Goal: Find specific page/section: Find specific page/section

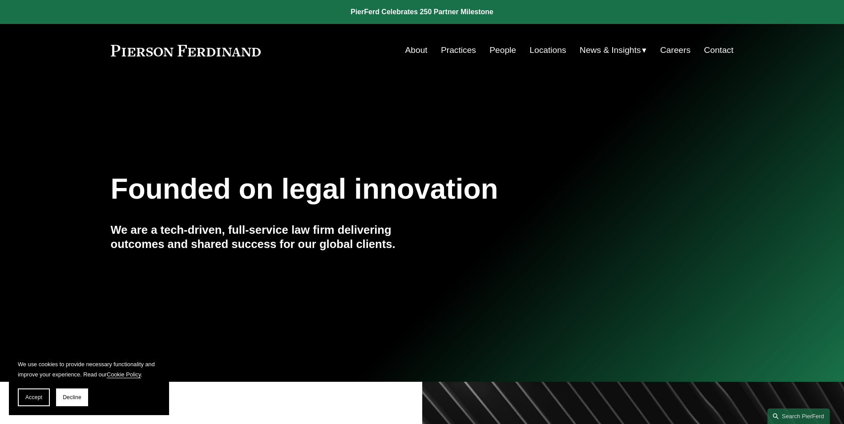
click at [449, 48] on link "Practices" at bounding box center [458, 50] width 35 height 17
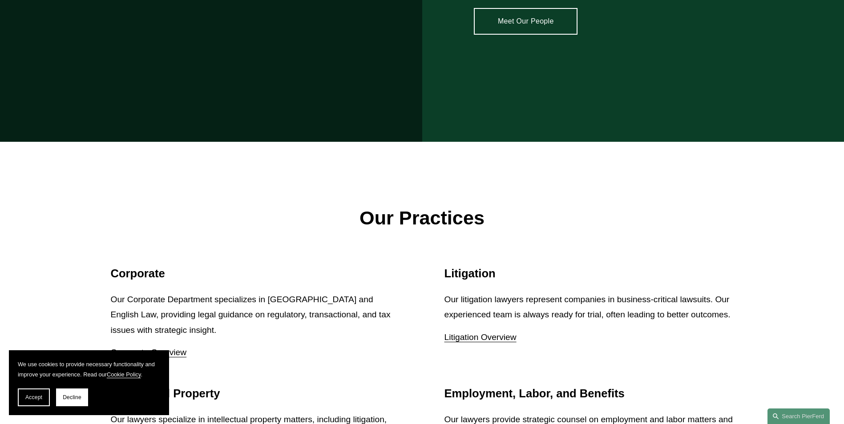
scroll to position [756, 0]
